Goal: Transaction & Acquisition: Purchase product/service

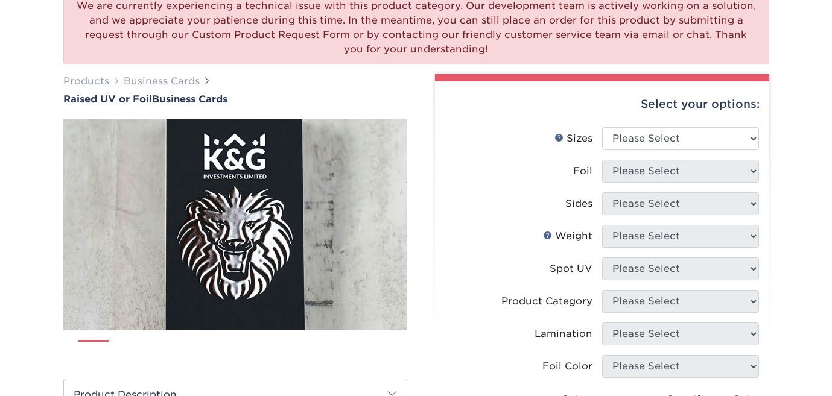
scroll to position [119, 0]
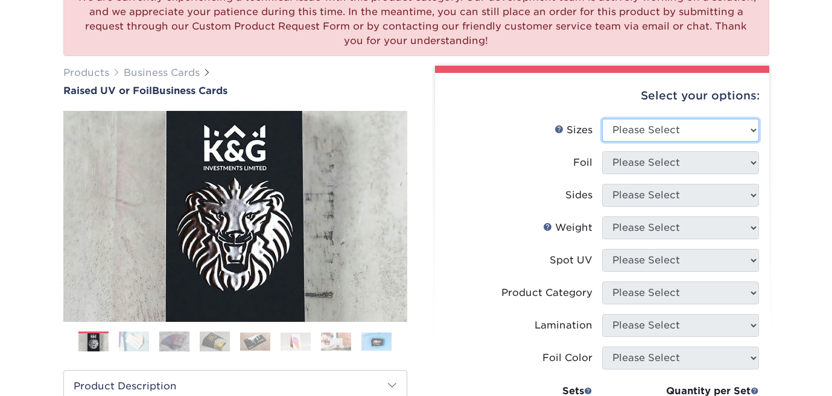
click at [685, 134] on select "Please Select 2" x 3.5" - Standard" at bounding box center [680, 130] width 157 height 23
select select "2.00x3.50"
click at [602, 119] on select "Please Select 2" x 3.5" - Standard" at bounding box center [680, 130] width 157 height 23
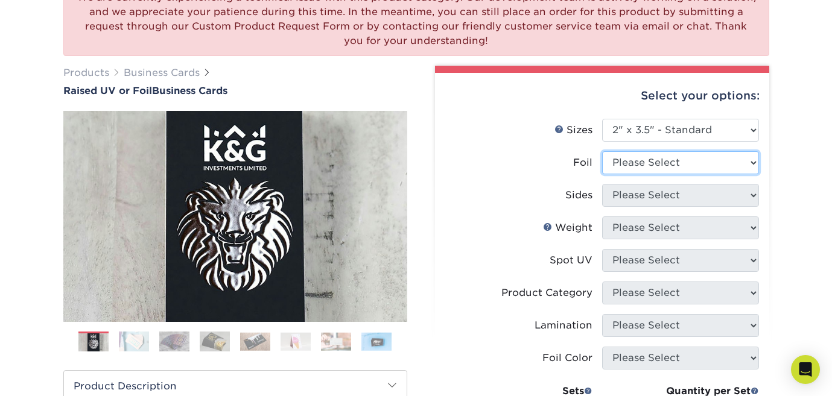
click at [662, 159] on select "Please Select No Yes" at bounding box center [680, 162] width 157 height 23
select select "1"
click at [602, 151] on select "Please Select No Yes" at bounding box center [680, 162] width 157 height 23
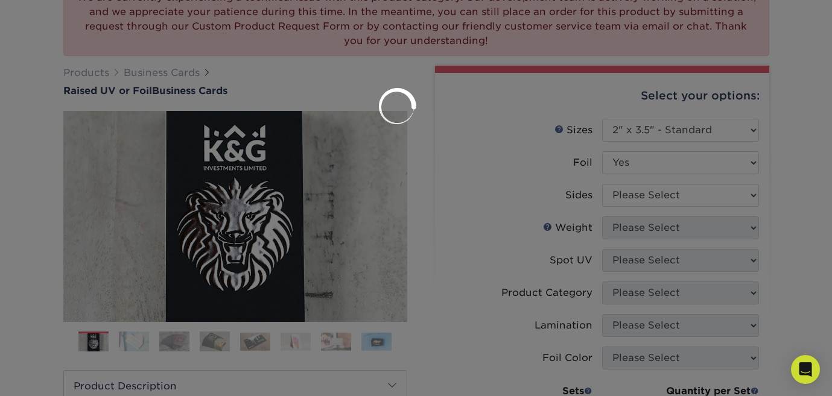
click at [634, 198] on div at bounding box center [416, 198] width 832 height 396
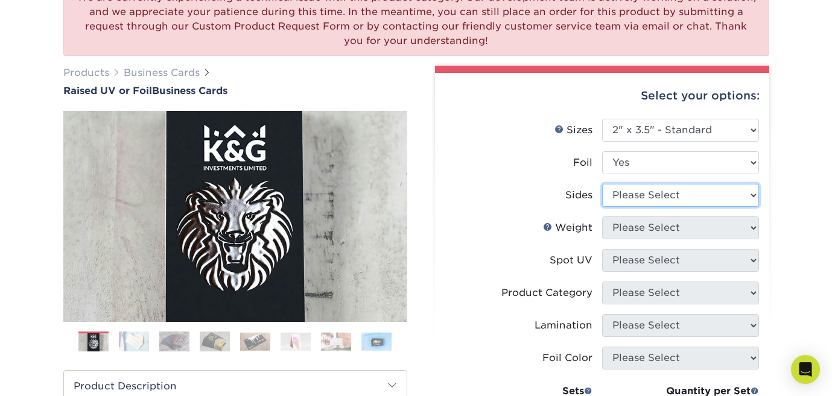
click at [630, 197] on select "Please Select Print Both Sides - Foil Both Sides Print Both Sides - Foil Front …" at bounding box center [680, 195] width 157 height 23
select select "a75ac2f1-9911-48d6-841d-245b5ac08f27"
click at [602, 184] on select "Please Select Print Both Sides - Foil Both Sides Print Both Sides - Foil Front …" at bounding box center [680, 195] width 157 height 23
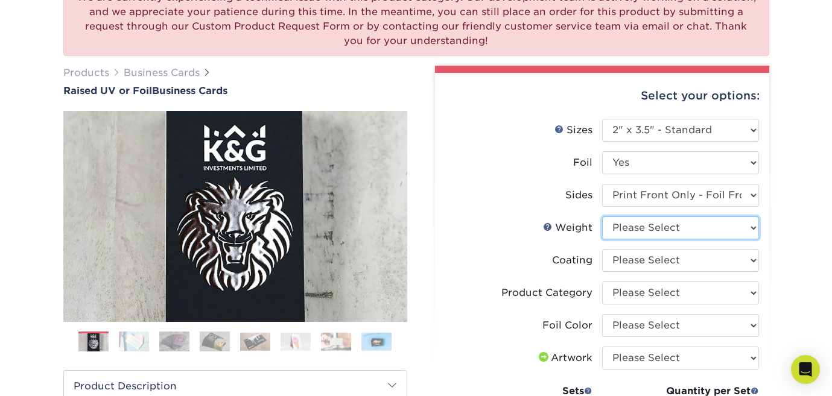
click at [623, 230] on select "Please Select 16PT" at bounding box center [680, 228] width 157 height 23
select select "16PT"
click at [602, 217] on select "Please Select 16PT" at bounding box center [680, 228] width 157 height 23
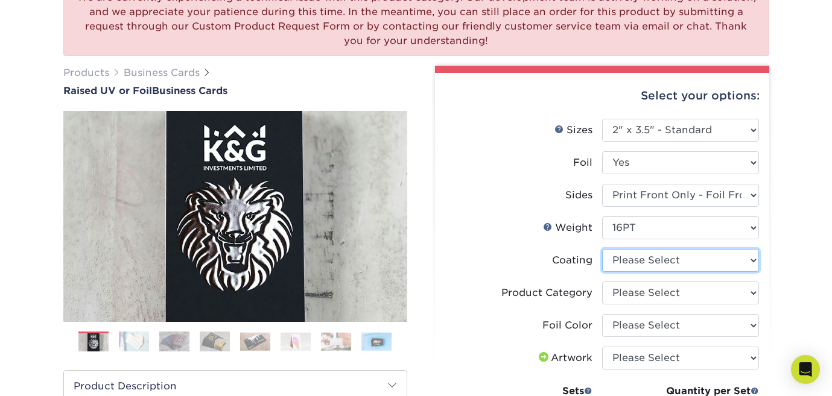
click at [620, 264] on select at bounding box center [680, 260] width 157 height 23
select select "3e7618de-abca-4bda-9f97-8b9129e913d8"
click at [602, 249] on select at bounding box center [680, 260] width 157 height 23
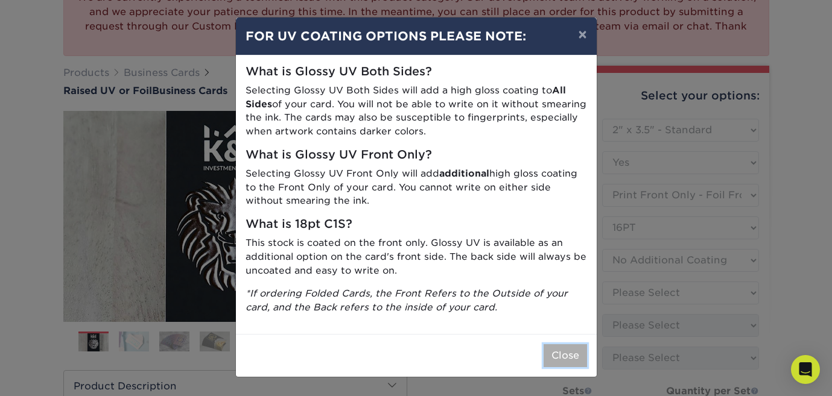
click at [576, 357] on button "Close" at bounding box center [565, 355] width 43 height 23
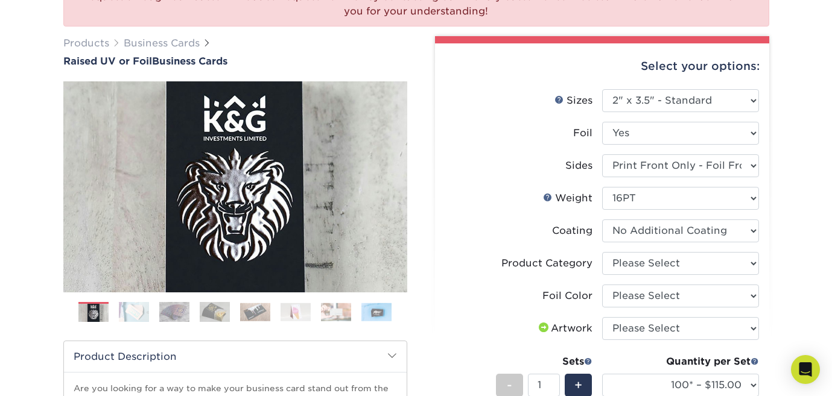
scroll to position [193, 0]
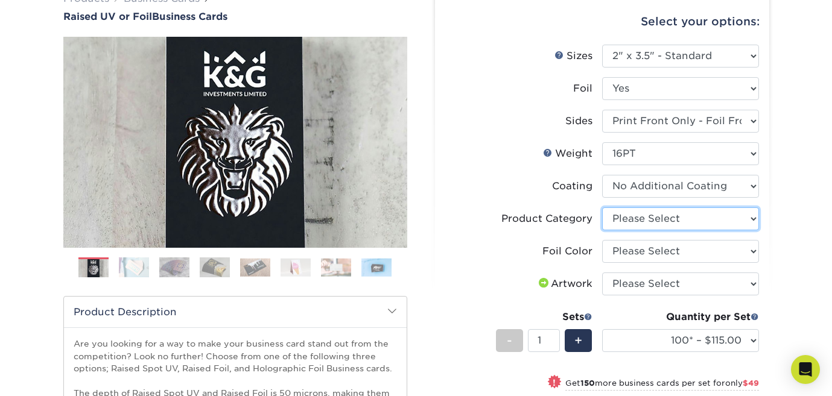
click at [659, 215] on select "Please Select Business Cards" at bounding box center [680, 219] width 157 height 23
select select "3b5148f1-0588-4f88-a218-97bcfdce65c1"
click at [602, 208] on select "Please Select Business Cards" at bounding box center [680, 219] width 157 height 23
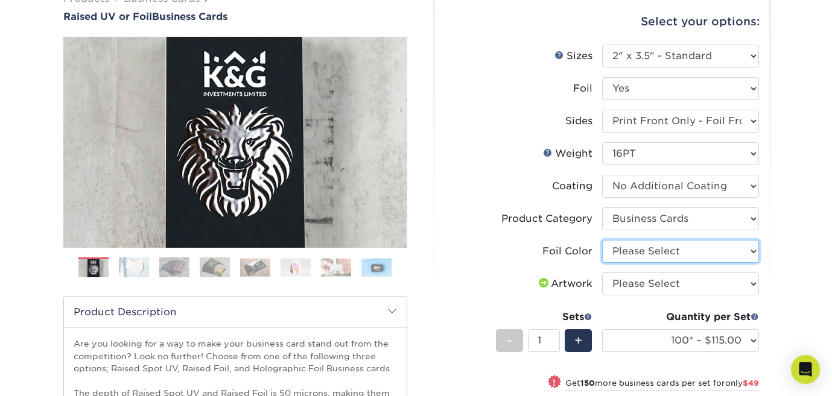
click at [647, 252] on select "Please Select Silver Foil Gold Foil Holographic Foil" at bounding box center [680, 251] width 157 height 23
select select "acffa4a5-22f9-4585-ba3f-0adaa54b8c85"
click at [602, 240] on select "Please Select Silver Foil Gold Foil Holographic Foil" at bounding box center [680, 251] width 157 height 23
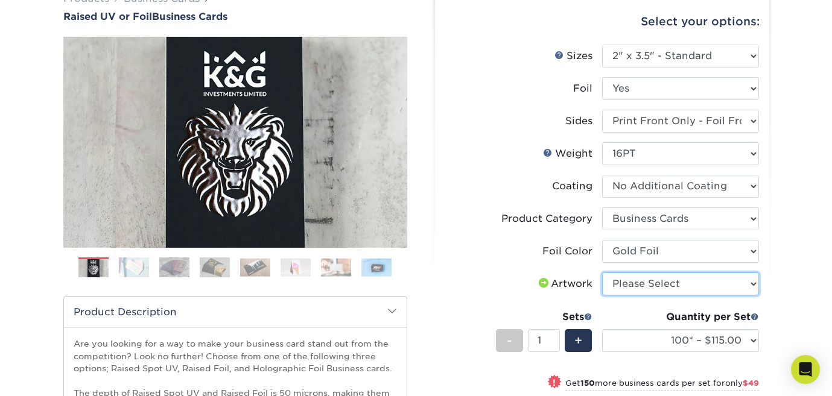
click at [624, 289] on select "Please Select I will upload files I need a design - $100" at bounding box center [680, 284] width 157 height 23
select select "upload"
click at [602, 273] on select "Please Select I will upload files I need a design - $100" at bounding box center [680, 284] width 157 height 23
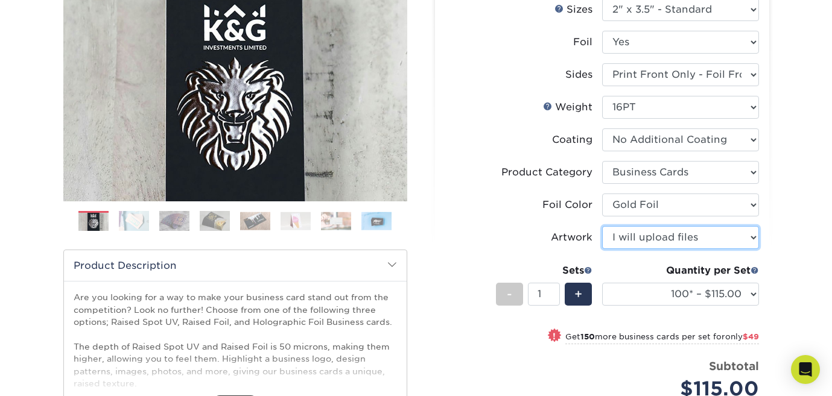
scroll to position [241, 0]
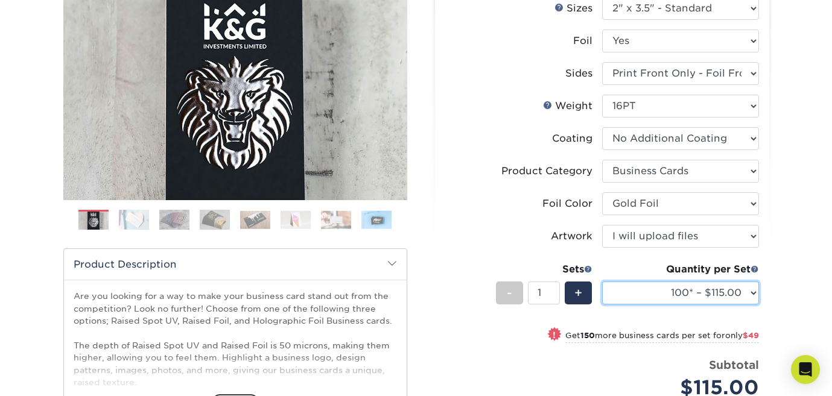
click at [626, 291] on select "100* – $115.00 250* – $164.00 500* – $221.00" at bounding box center [680, 293] width 157 height 23
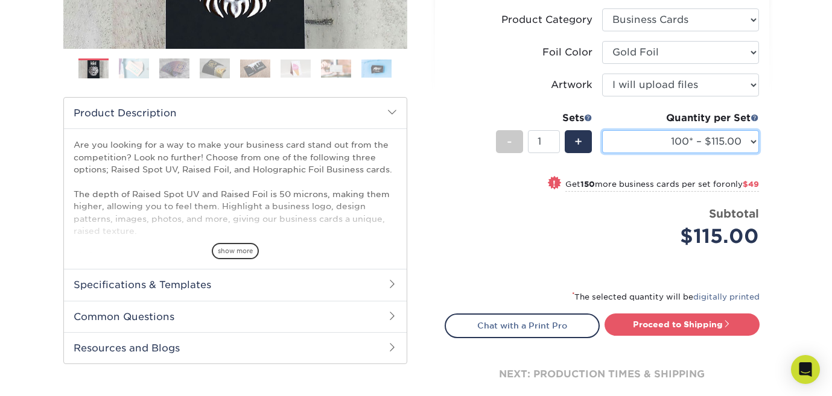
scroll to position [393, 0]
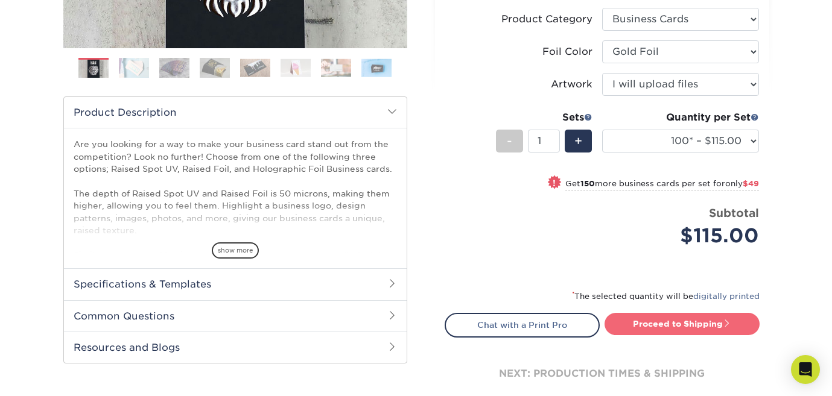
click at [662, 319] on link "Proceed to Shipping" at bounding box center [682, 324] width 155 height 22
type input "Set 1"
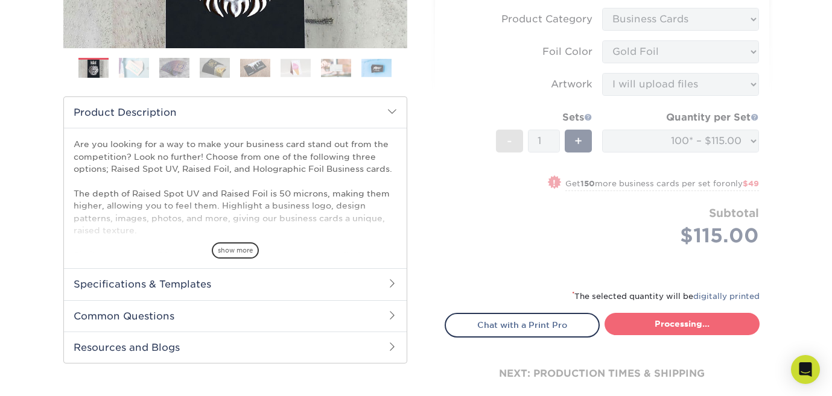
select select "993c9a25-8592-4bef-9345-69527d842364"
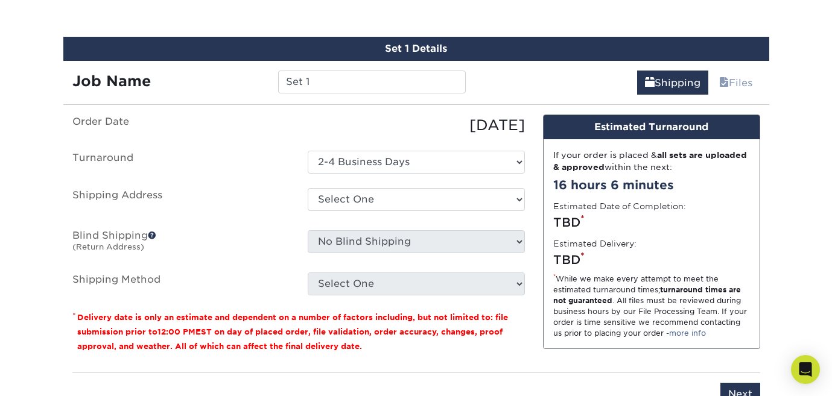
scroll to position [768, 0]
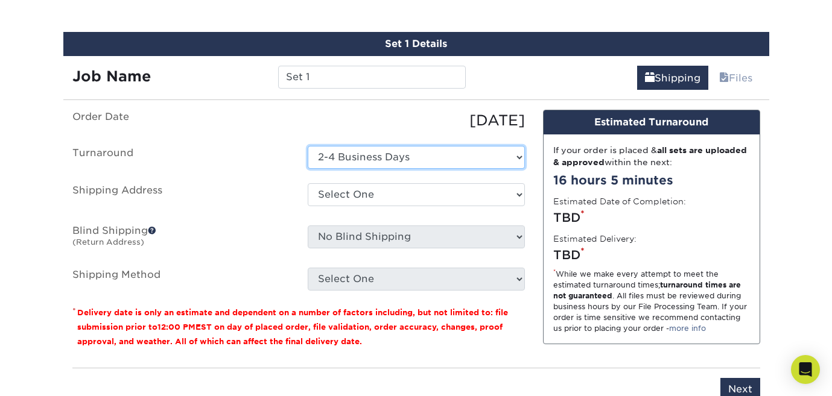
click at [471, 156] on select "Select One 2-4 Business Days" at bounding box center [416, 157] width 217 height 23
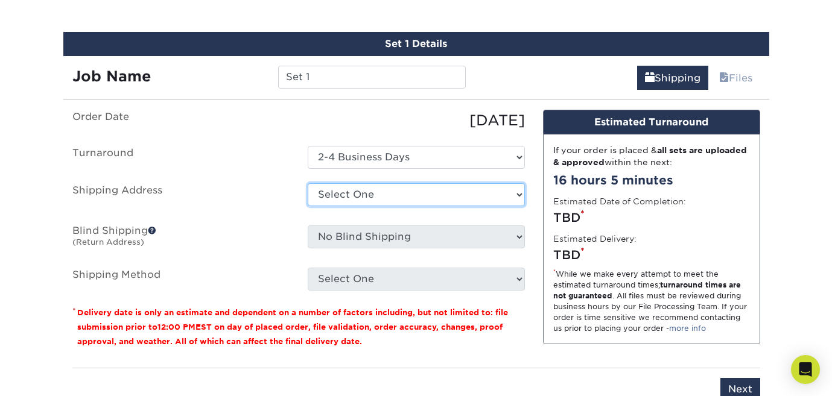
click at [324, 191] on select "Select One + Add New Address - Login" at bounding box center [416, 194] width 217 height 23
select select "newaddress"
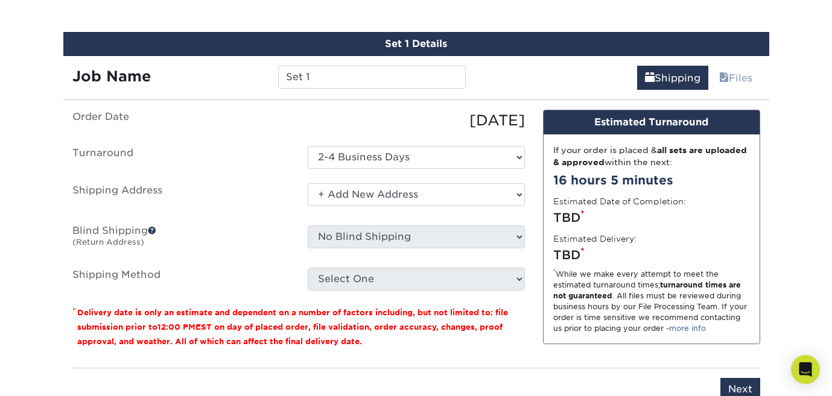
click at [308, 183] on select "Select One + Add New Address - Login" at bounding box center [416, 194] width 217 height 23
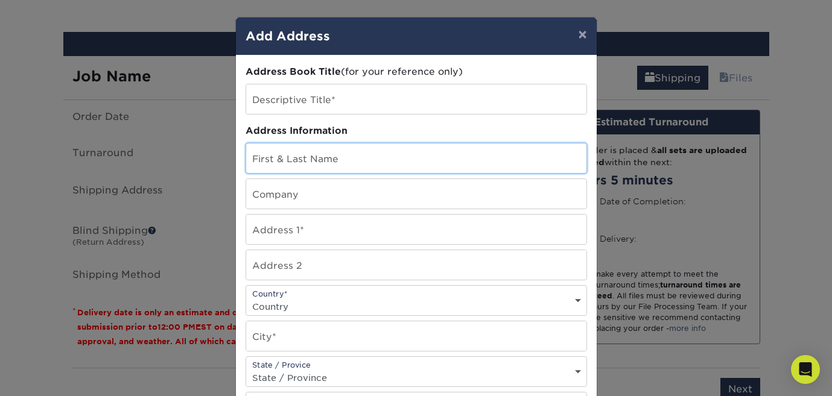
click at [308, 162] on input "text" at bounding box center [416, 159] width 340 height 30
type input "[PERSON_NAME]"
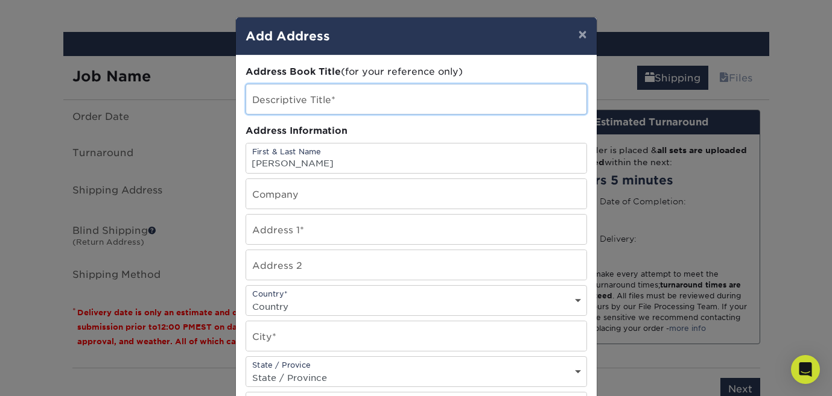
click at [330, 109] on input "text" at bounding box center [416, 99] width 340 height 30
type input "Cake"
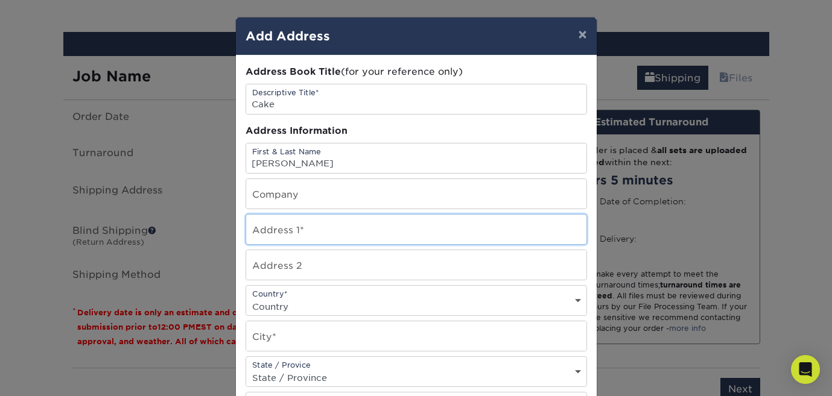
click at [308, 227] on input "text" at bounding box center [416, 230] width 340 height 30
type input "[STREET_ADDRESS]"
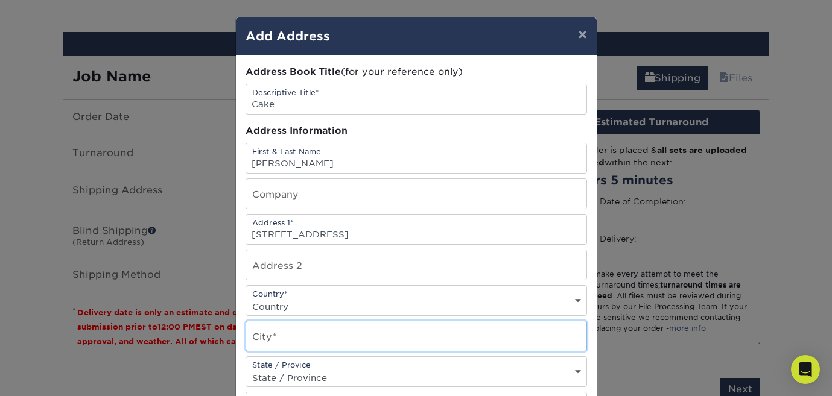
click at [302, 340] on input "text" at bounding box center [416, 337] width 340 height 30
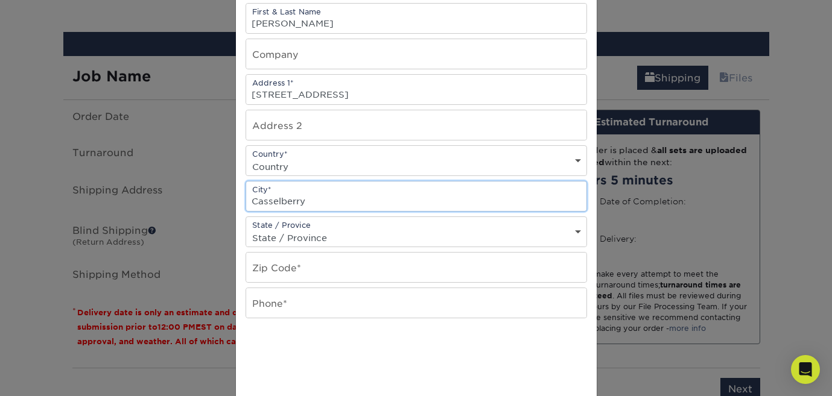
scroll to position [168, 0]
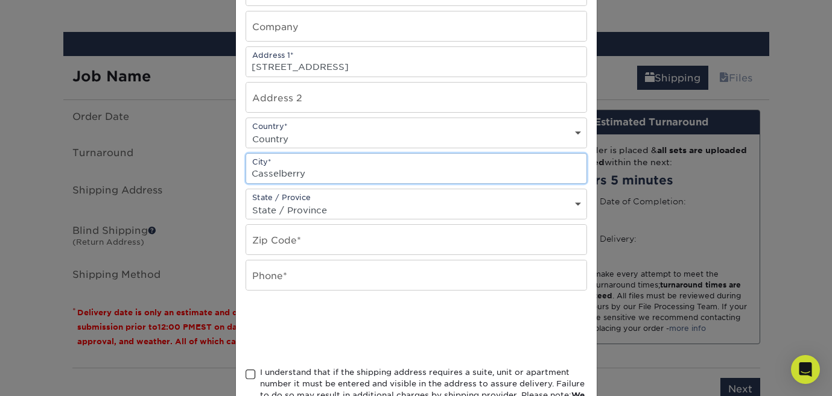
type input "Casselberry"
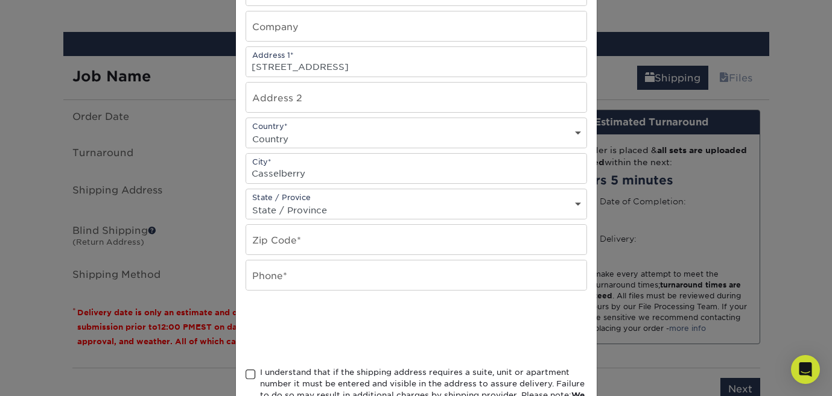
click at [306, 202] on select "State / Province [US_STATE] [US_STATE] [US_STATE] [US_STATE] [US_STATE] [US_STA…" at bounding box center [416, 210] width 340 height 17
select select "FL"
click at [246, 202] on select "State / Province [US_STATE] [US_STATE] [US_STATE] [US_STATE] [US_STATE] [US_STA…" at bounding box center [416, 210] width 340 height 17
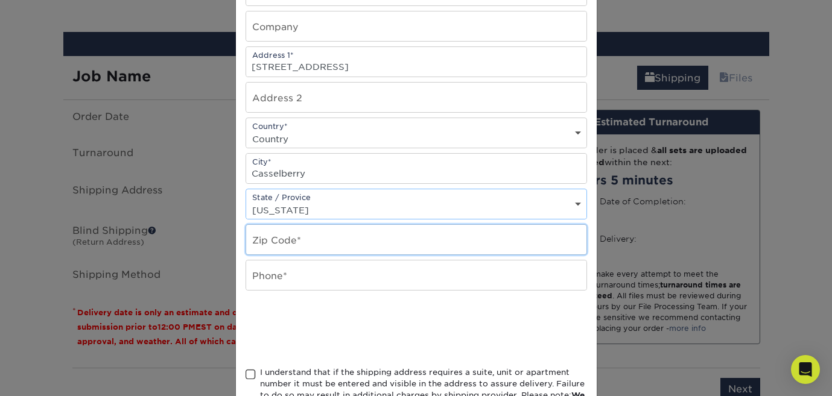
click at [297, 240] on input "text" at bounding box center [416, 240] width 340 height 30
type input "32707"
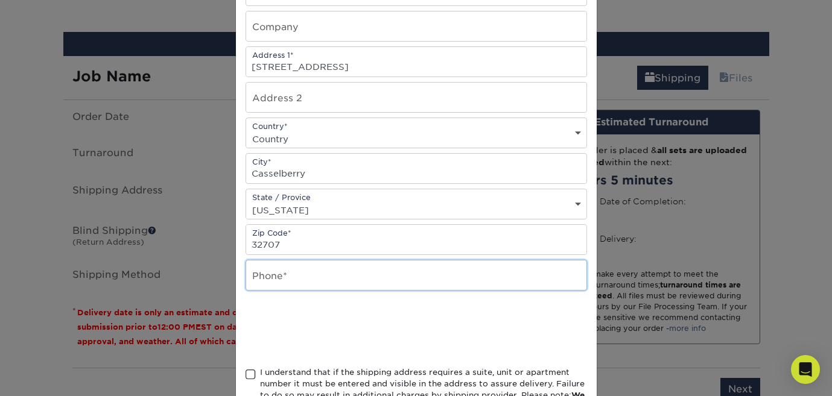
click at [296, 270] on input "text" at bounding box center [416, 276] width 340 height 30
type input "7"
type input "8308321796"
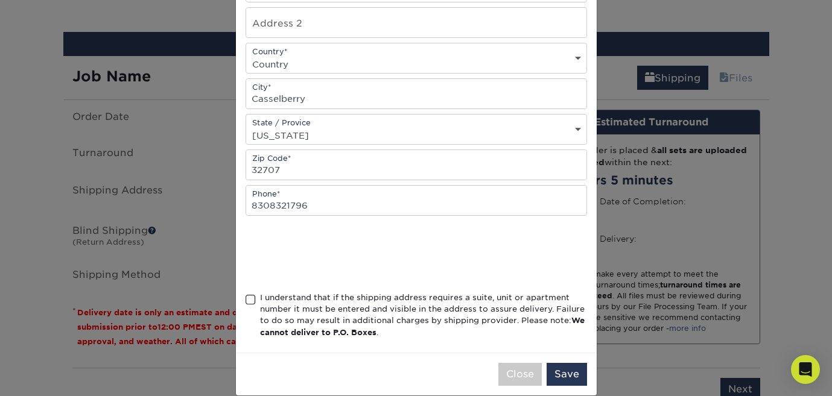
scroll to position [259, 0]
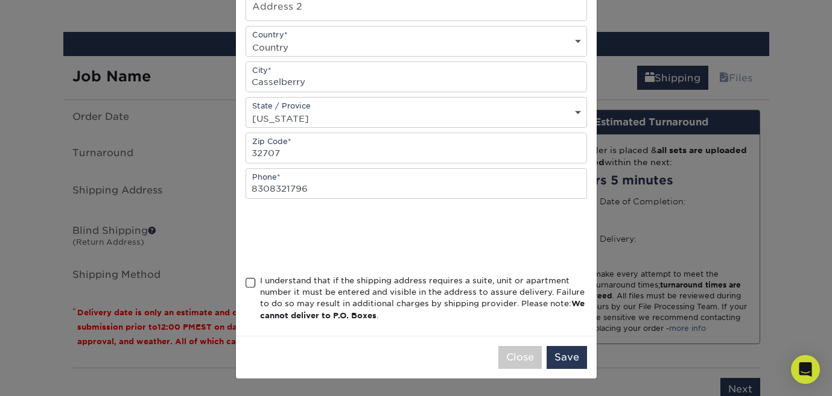
click at [246, 284] on span at bounding box center [251, 283] width 10 height 11
click at [0, 0] on input "I understand that if the shipping address requires a suite, unit or apartment n…" at bounding box center [0, 0] width 0 height 0
click at [570, 358] on button "Save" at bounding box center [567, 357] width 40 height 23
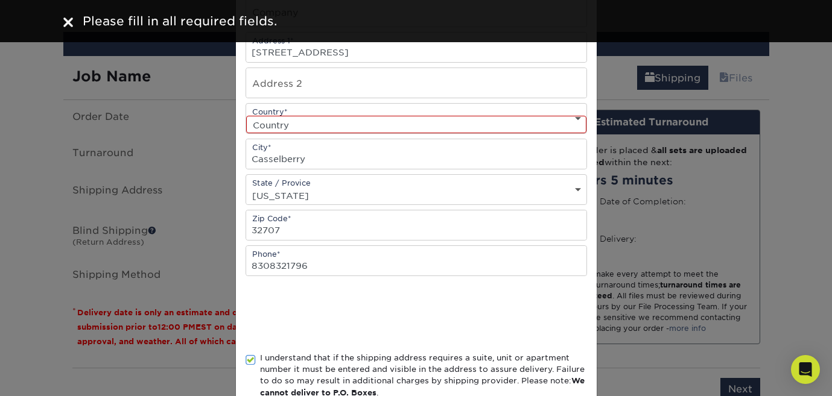
scroll to position [183, 0]
click at [366, 130] on select "Country [GEOGRAPHIC_DATA] [GEOGRAPHIC_DATA] ----------------------------- [GEOG…" at bounding box center [416, 123] width 340 height 17
select select "US"
click at [246, 115] on select "Country [GEOGRAPHIC_DATA] [GEOGRAPHIC_DATA] ----------------------------- [GEOG…" at bounding box center [416, 123] width 340 height 17
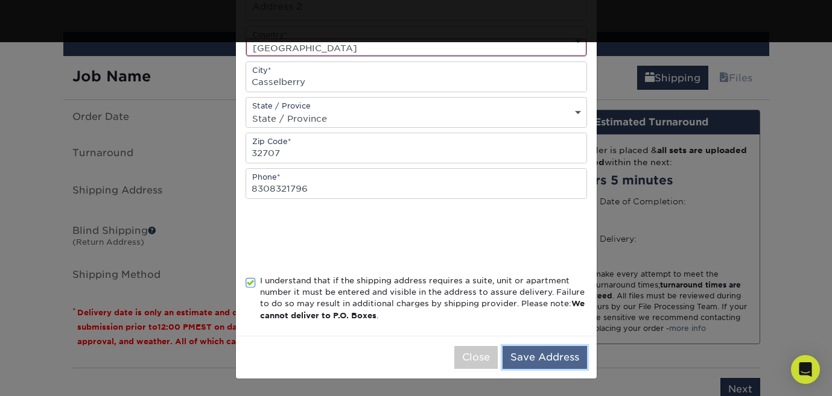
click at [550, 355] on button "Save Address" at bounding box center [545, 357] width 84 height 23
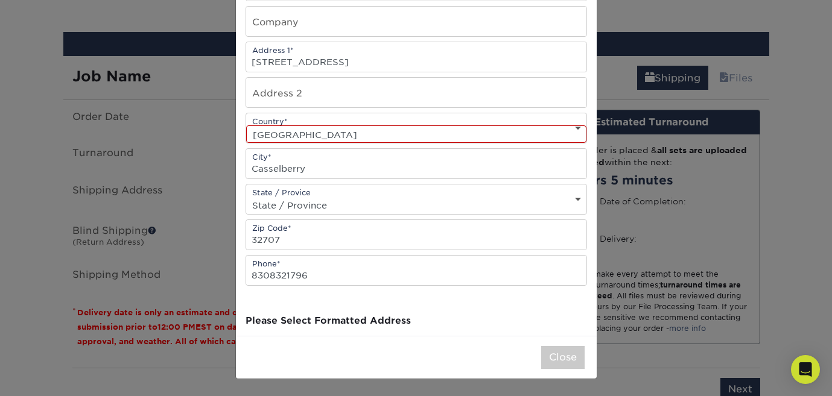
scroll to position [0, 0]
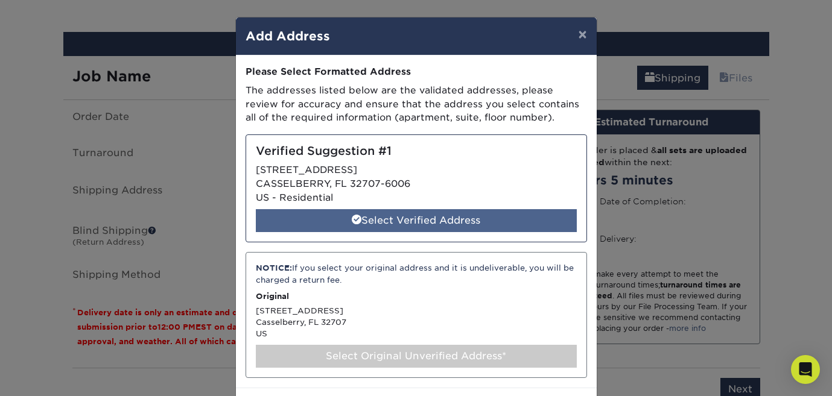
click at [440, 221] on div "Select Verified Address" at bounding box center [416, 220] width 321 height 23
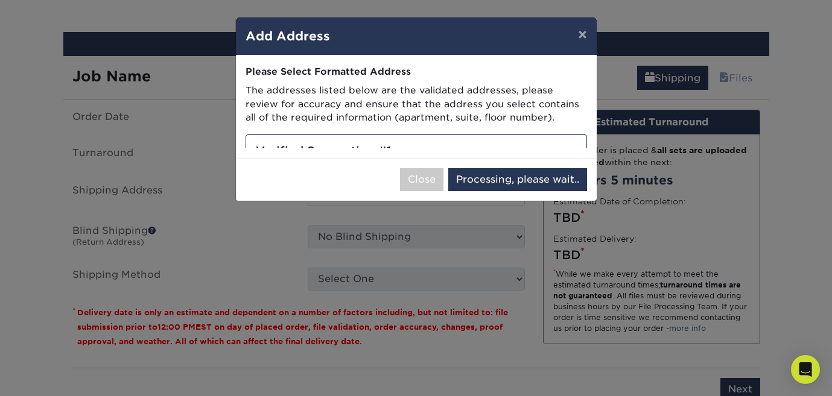
select select "286890"
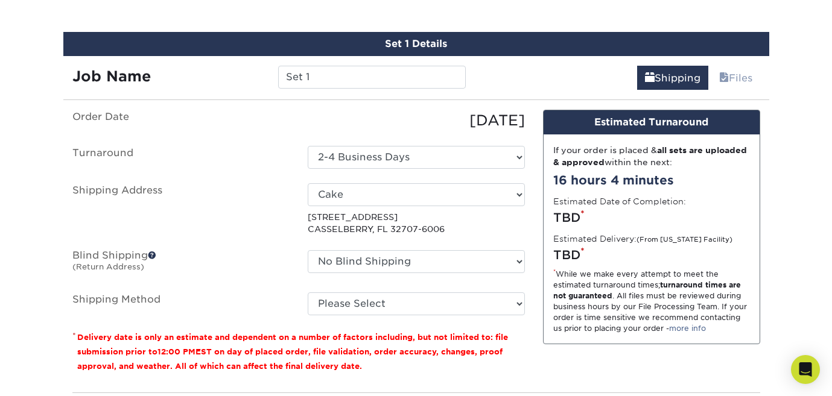
click at [153, 253] on span at bounding box center [152, 255] width 8 height 8
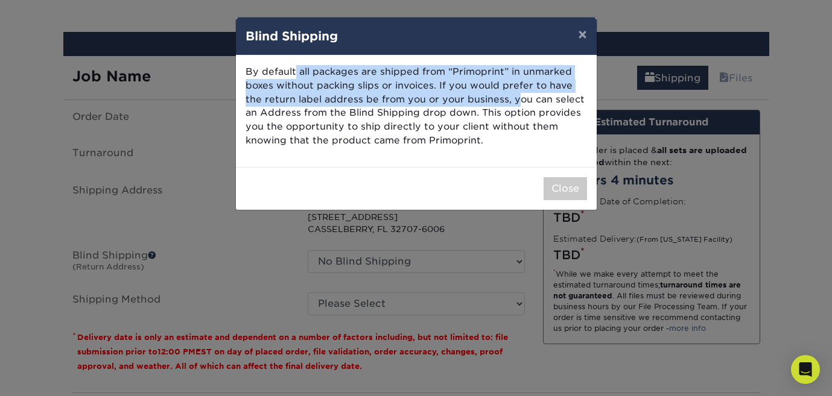
drag, startPoint x: 294, startPoint y: 71, endPoint x: 513, endPoint y: 102, distance: 221.2
click at [513, 102] on p "By default all packages are shipped from “Primoprint” in unmarked boxes without…" at bounding box center [416, 106] width 341 height 83
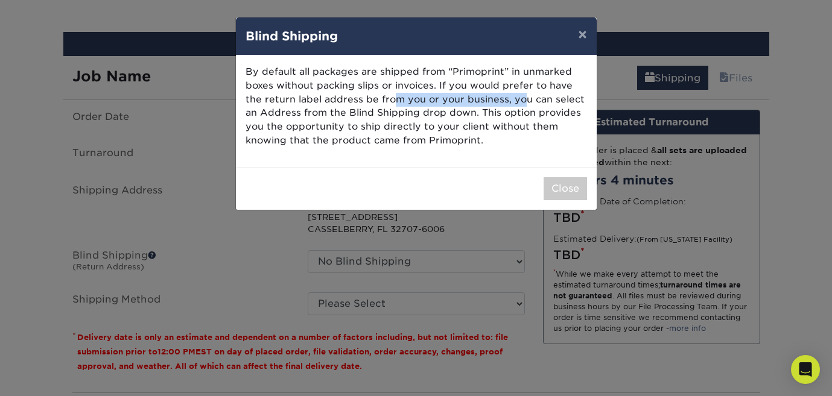
drag, startPoint x: 395, startPoint y: 100, endPoint x: 519, endPoint y: 100, distance: 124.3
click at [519, 100] on p "By default all packages are shipped from “Primoprint” in unmarked boxes without…" at bounding box center [416, 106] width 341 height 83
click at [586, 31] on button "×" at bounding box center [582, 34] width 28 height 34
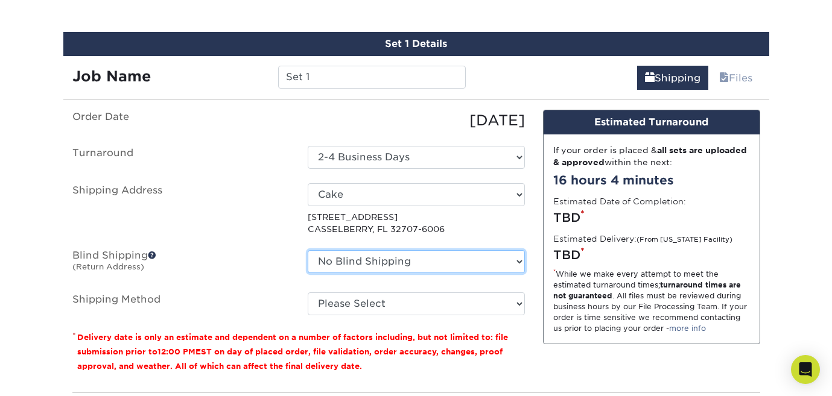
click at [392, 255] on select "No Blind Shipping + Add New Address" at bounding box center [416, 261] width 217 height 23
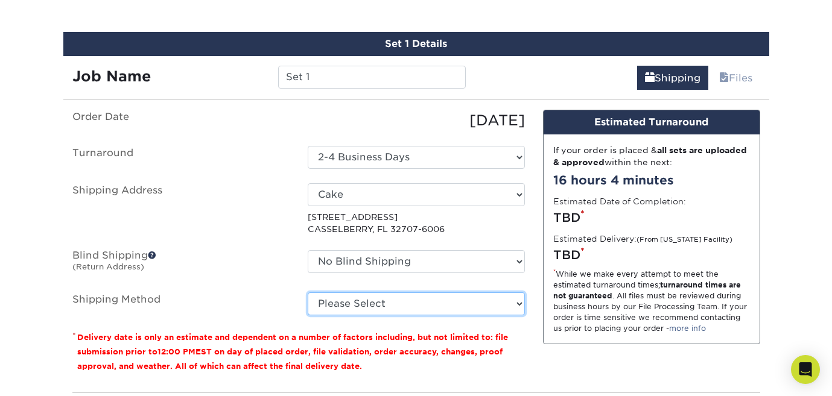
click at [392, 301] on select "Please Select Ground Shipping (+$7.84) 3 Day Shipping Service (+$20.07) 2 Day A…" at bounding box center [416, 304] width 217 height 23
click at [308, 293] on select "Please Select Ground Shipping (+$7.84) 3 Day Shipping Service (+$20.07) 2 Day A…" at bounding box center [416, 304] width 217 height 23
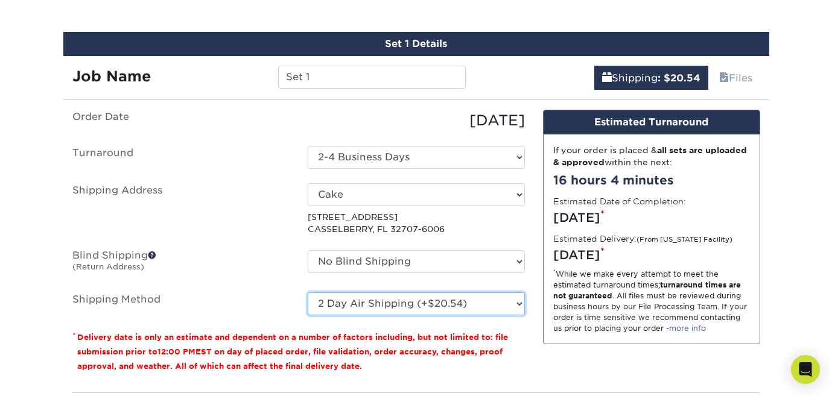
click at [391, 308] on select "Please Select Ground Shipping (+$7.84) 3 Day Shipping Service (+$20.07) 2 Day A…" at bounding box center [416, 304] width 217 height 23
click at [308, 293] on select "Please Select Ground Shipping (+$7.84) 3 Day Shipping Service (+$20.07) 2 Day A…" at bounding box center [416, 304] width 217 height 23
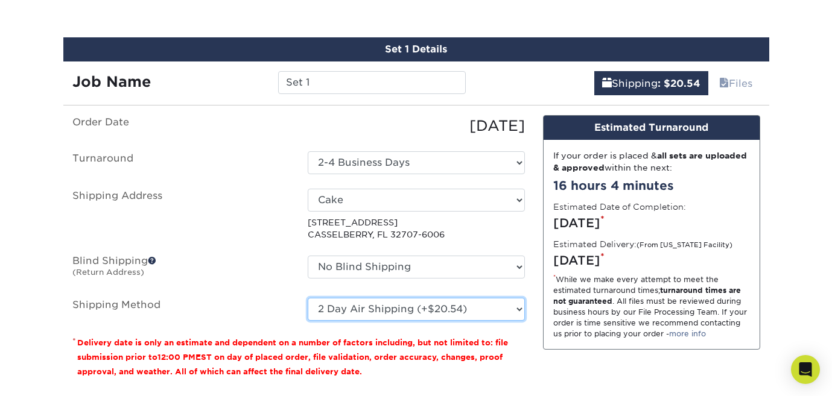
scroll to position [764, 0]
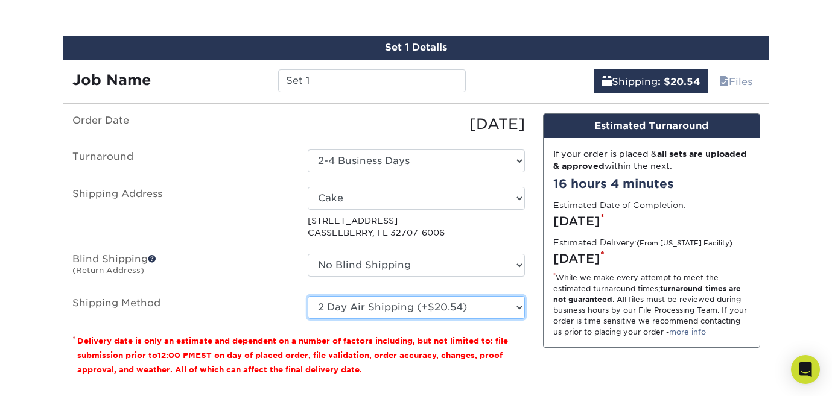
click at [427, 311] on select "Please Select Ground Shipping (+$7.84) 3 Day Shipping Service (+$20.07) 2 Day A…" at bounding box center [416, 307] width 217 height 23
click at [308, 296] on select "Please Select Ground Shipping (+$7.84) 3 Day Shipping Service (+$20.07) 2 Day A…" at bounding box center [416, 307] width 217 height 23
click at [437, 310] on select "Please Select Ground Shipping (+$7.84) 3 Day Shipping Service (+$20.07) 2 Day A…" at bounding box center [416, 307] width 217 height 23
click at [308, 296] on select "Please Select Ground Shipping (+$7.84) 3 Day Shipping Service (+$20.07) 2 Day A…" at bounding box center [416, 307] width 217 height 23
click at [420, 303] on select "Please Select Ground Shipping (+$7.84) 3 Day Shipping Service (+$20.07) 2 Day A…" at bounding box center [416, 307] width 217 height 23
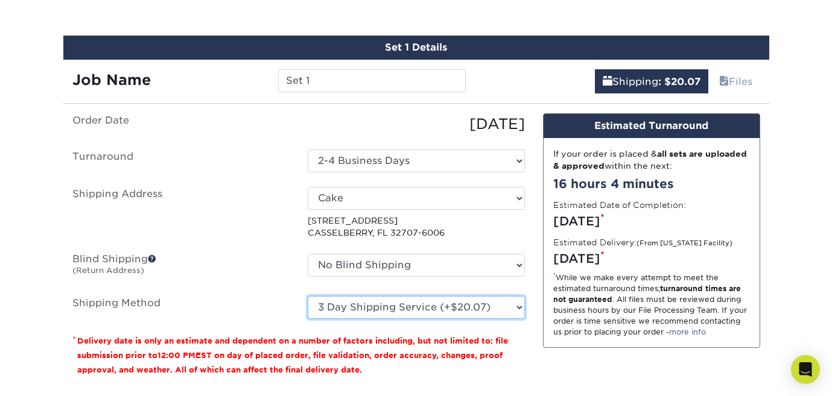
select select "14"
click at [308, 296] on select "Please Select Ground Shipping (+$7.84) 3 Day Shipping Service (+$20.07) 2 Day A…" at bounding box center [416, 307] width 217 height 23
